Goal: Information Seeking & Learning: Learn about a topic

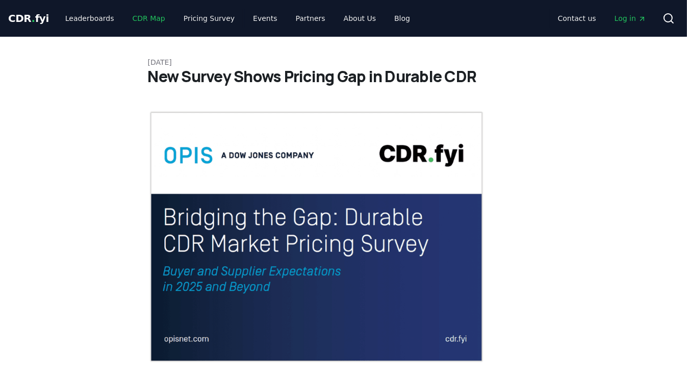
click at [138, 21] on link "CDR Map" at bounding box center [148, 18] width 49 height 18
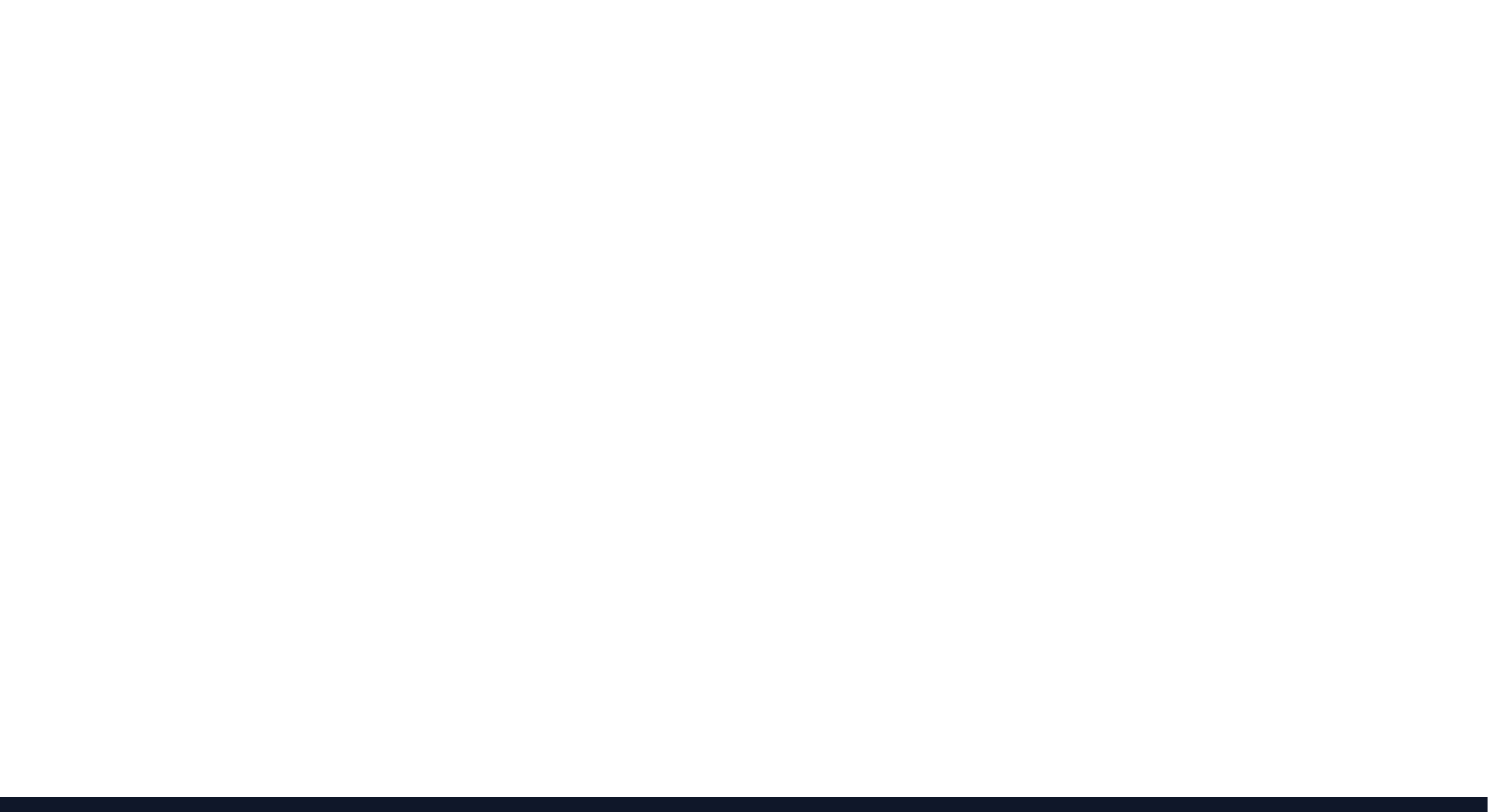
scroll to position [100, 0]
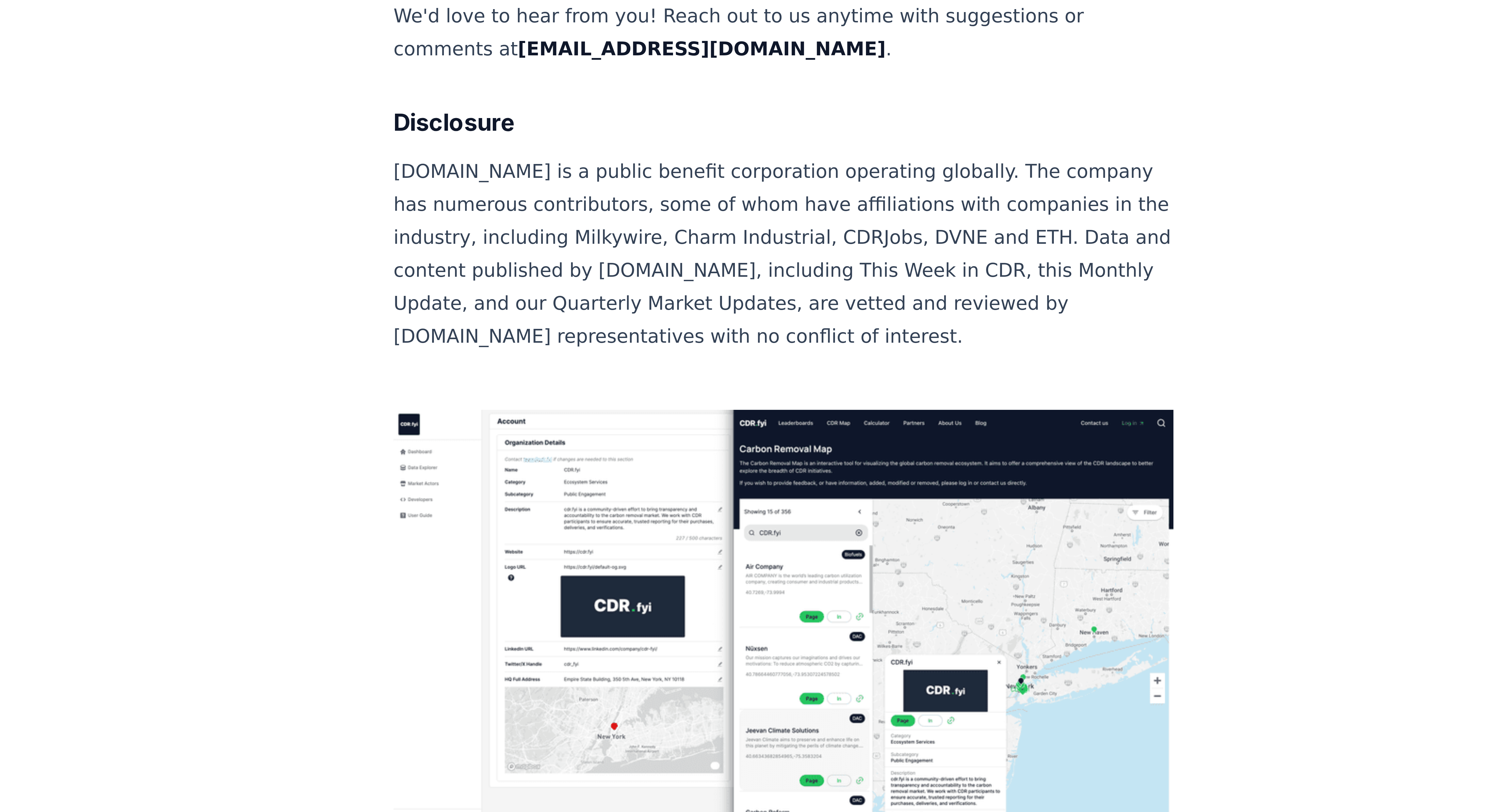
scroll to position [3502, 0]
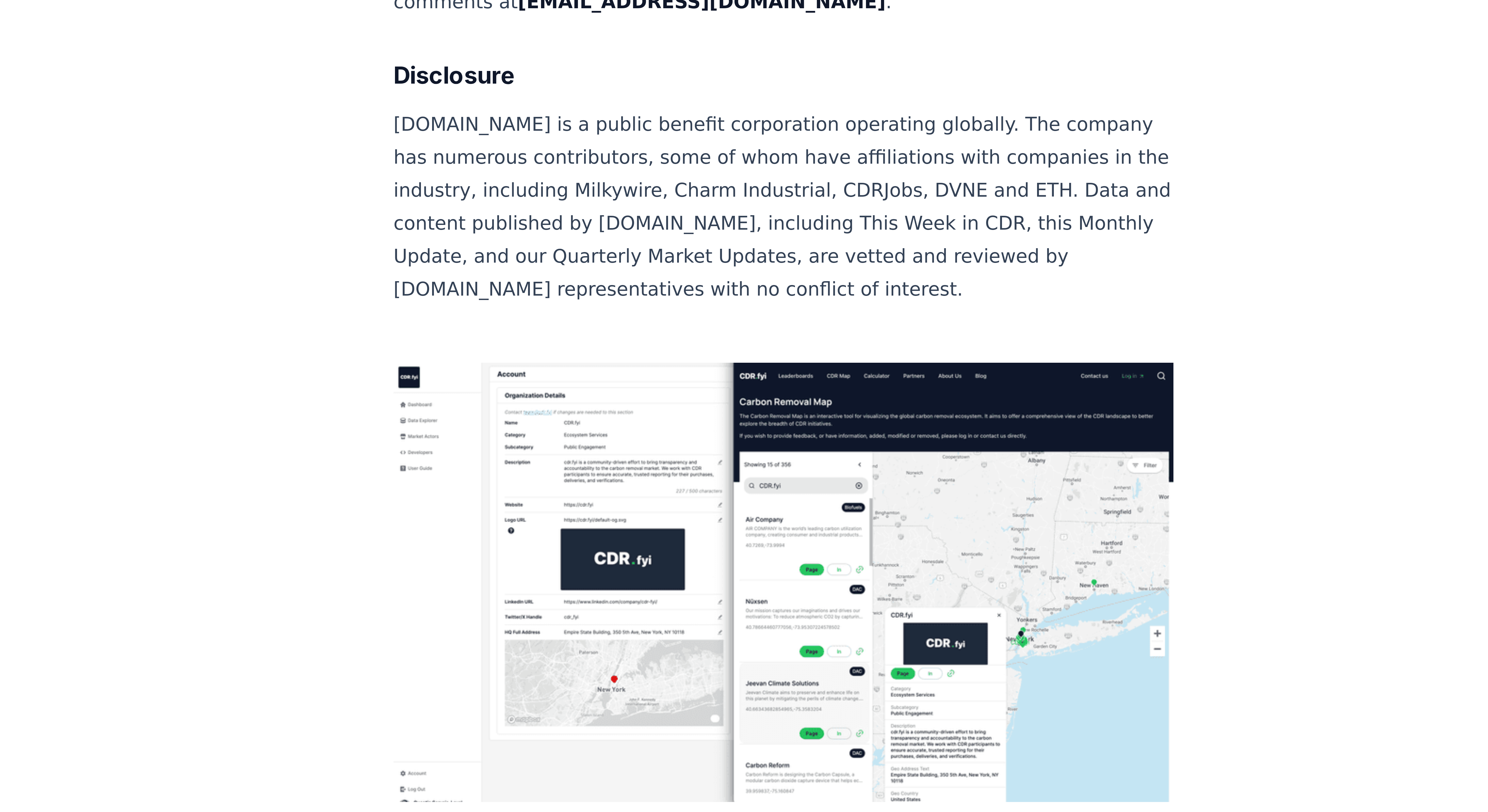
click at [731, 773] on link "sign up for free access" at bounding box center [729, 776] width 53 height 6
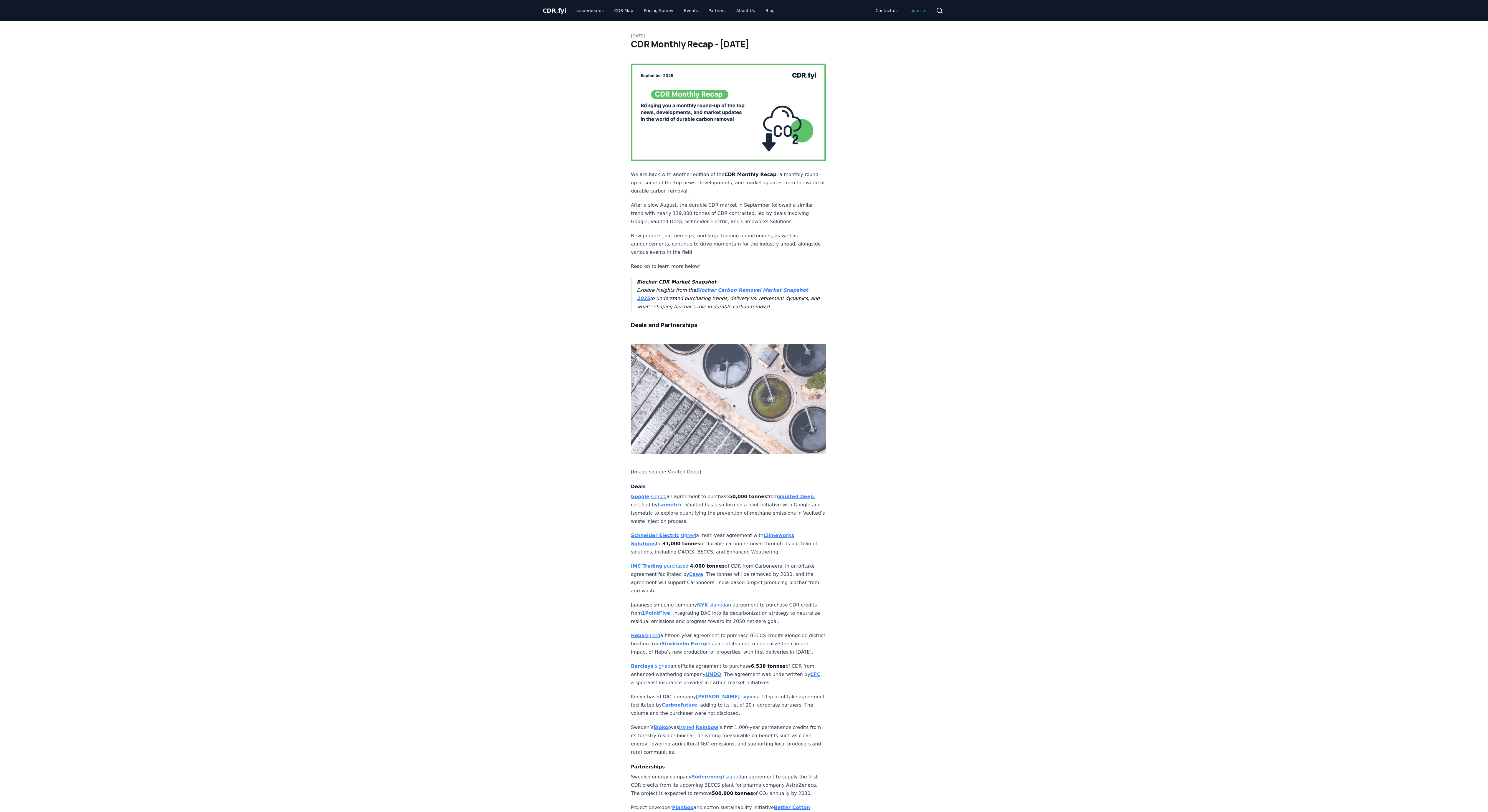
scroll to position [3502, 0]
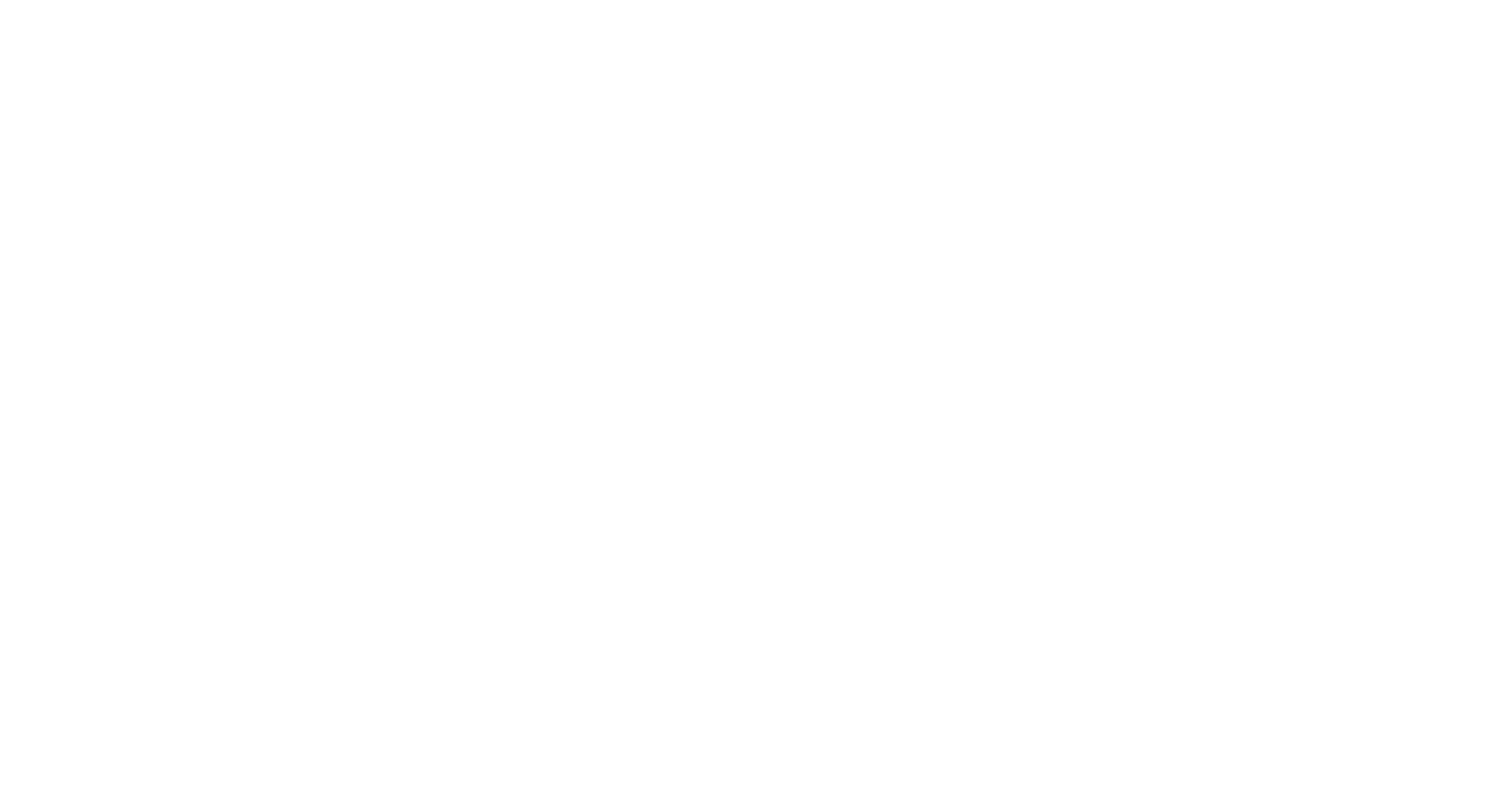
scroll to position [1013, 0]
